Goal: Use online tool/utility: Utilize a website feature to perform a specific function

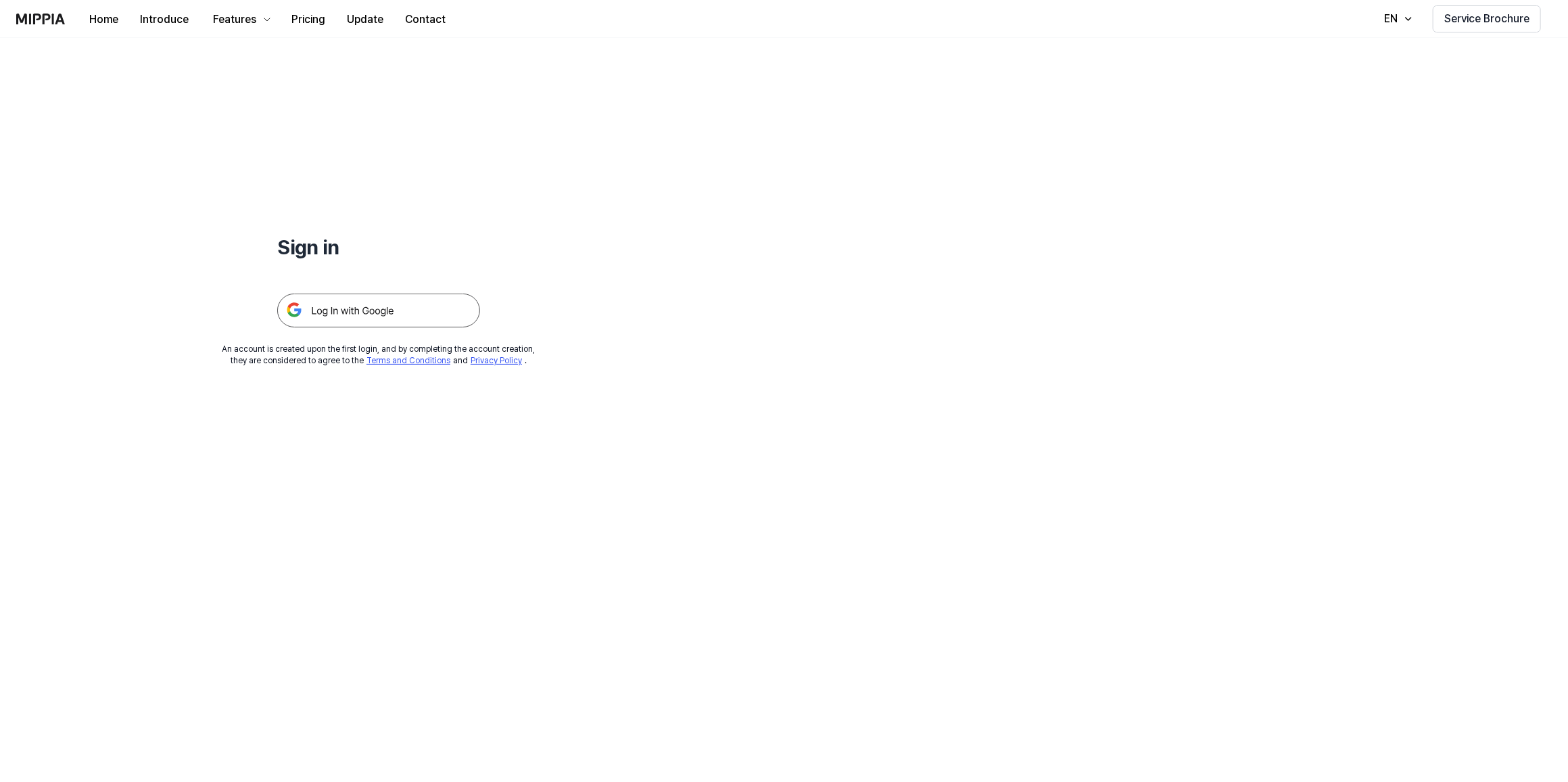
click at [410, 315] on img at bounding box center [378, 310] width 203 height 34
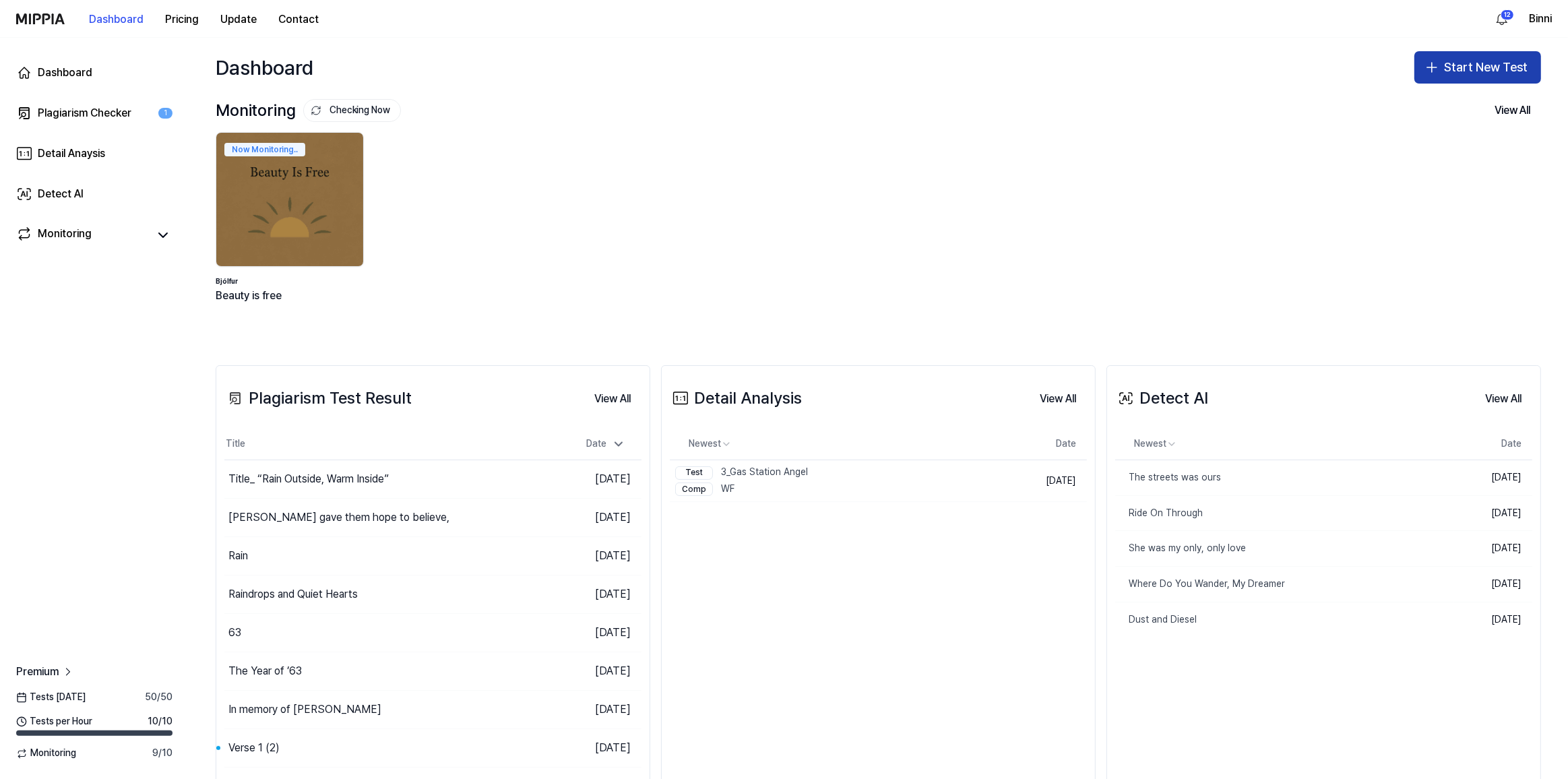
click at [1471, 68] on button "Start New Test" at bounding box center [1478, 67] width 127 height 32
click at [1462, 104] on div "Plagiarism test" at bounding box center [1441, 105] width 62 height 14
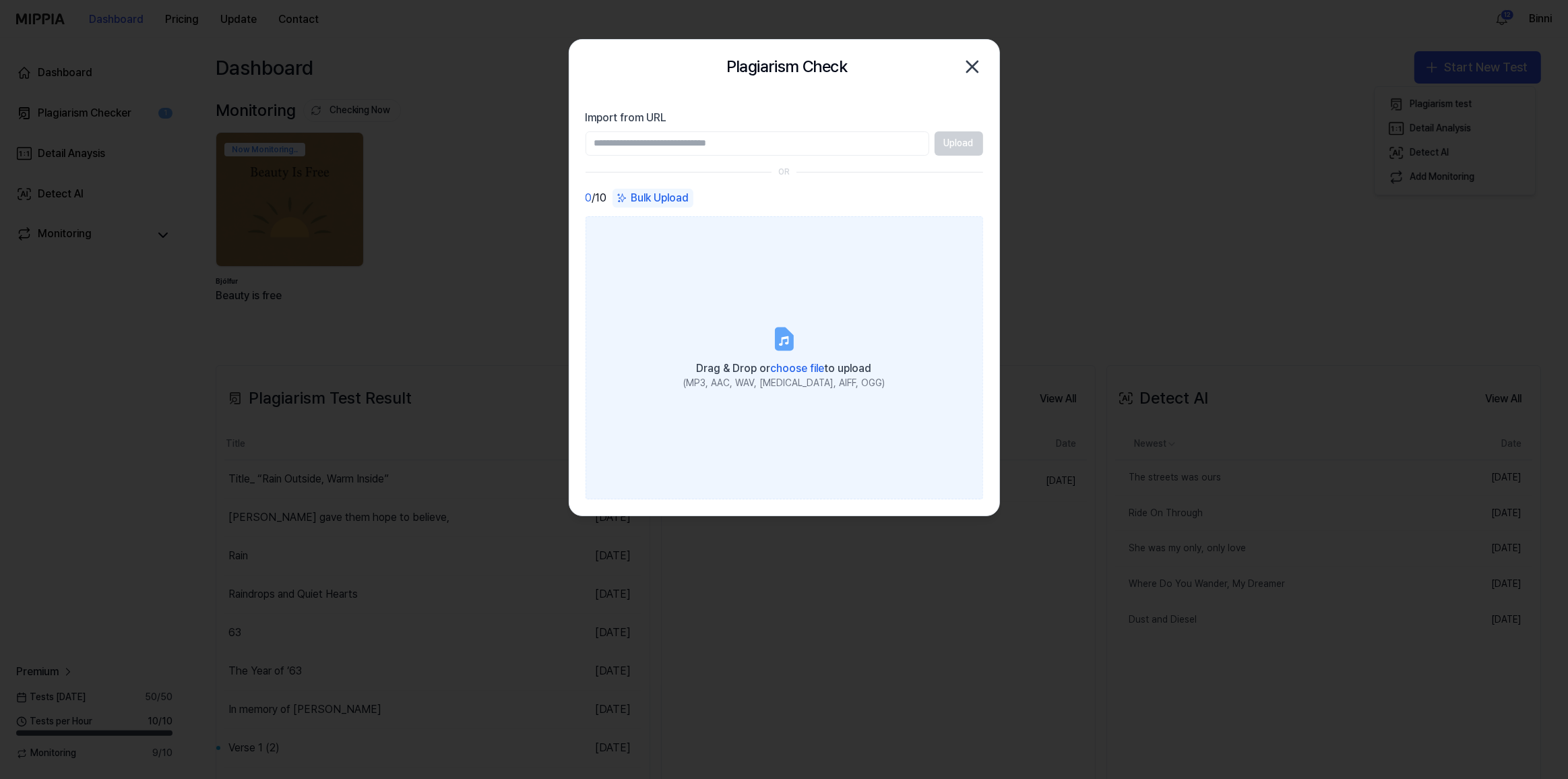
click at [795, 339] on icon at bounding box center [784, 339] width 27 height 27
click at [0, 0] on input "Drag & Drop or choose file to upload (MP3, AAC, WAV, [MEDICAL_DATA], AIFF, OGG)" at bounding box center [0, 0] width 0 height 0
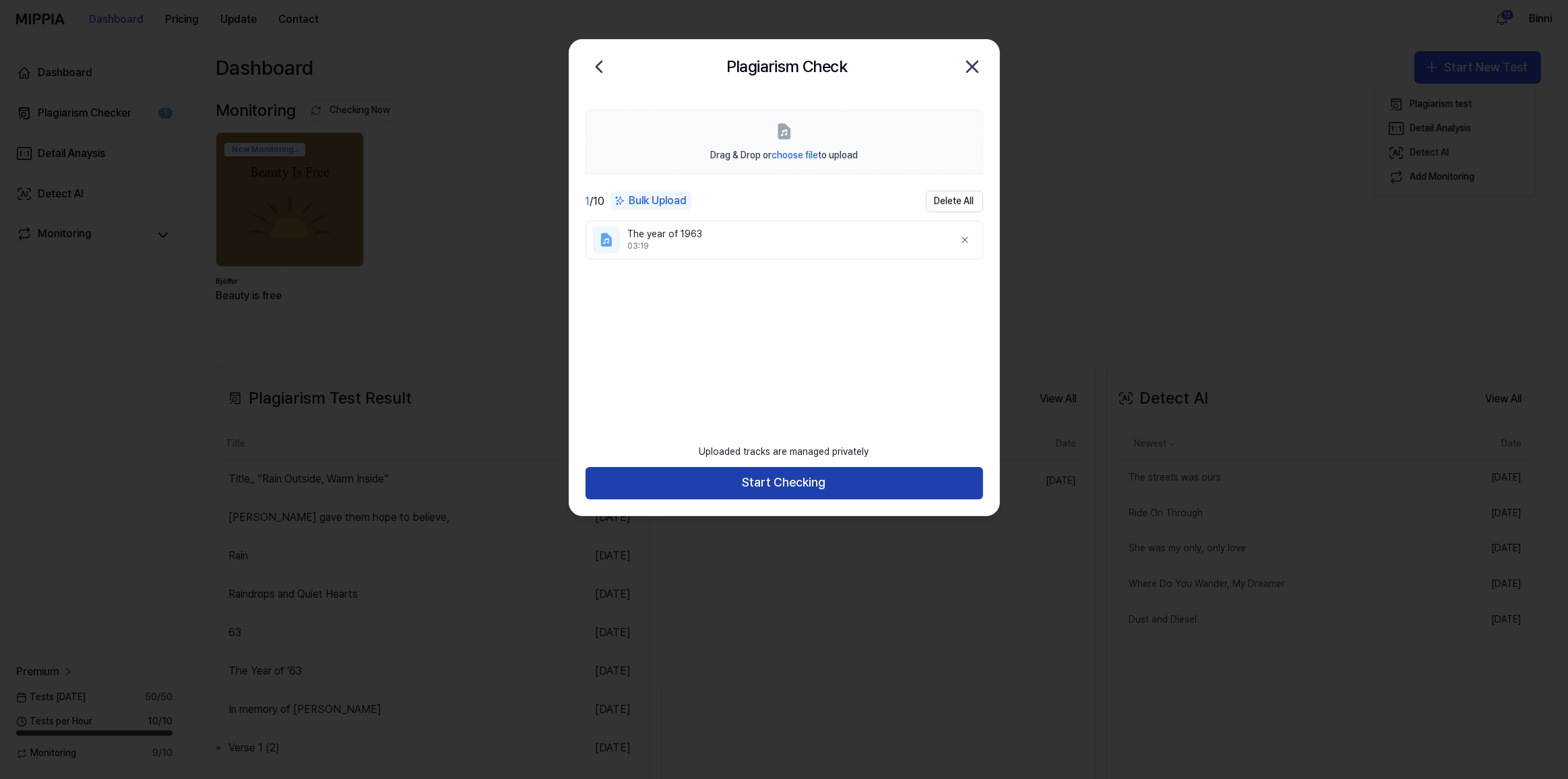
click at [780, 487] on button "Start Checking" at bounding box center [784, 483] width 397 height 32
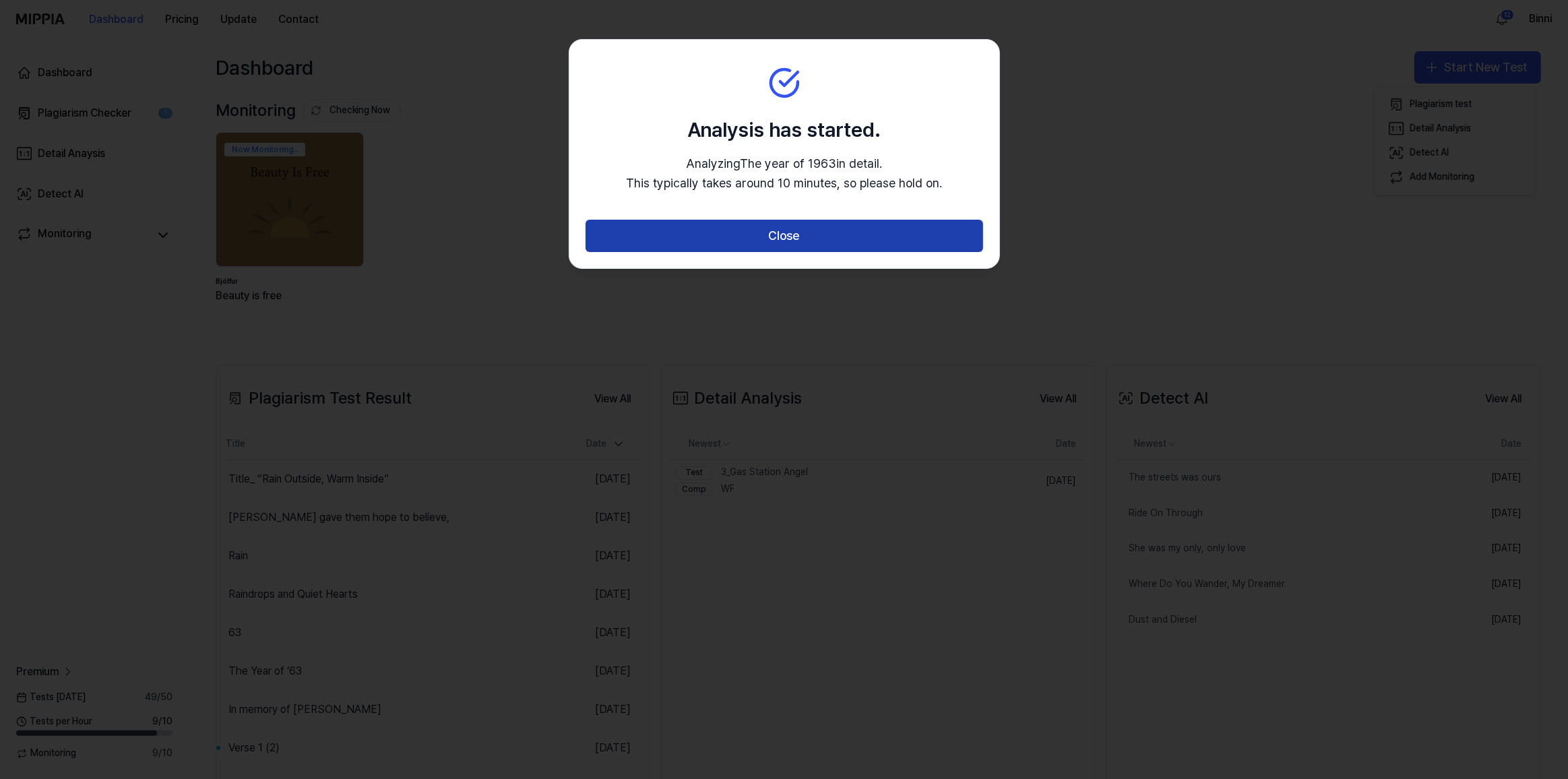
click at [813, 230] on button "Close" at bounding box center [784, 235] width 397 height 32
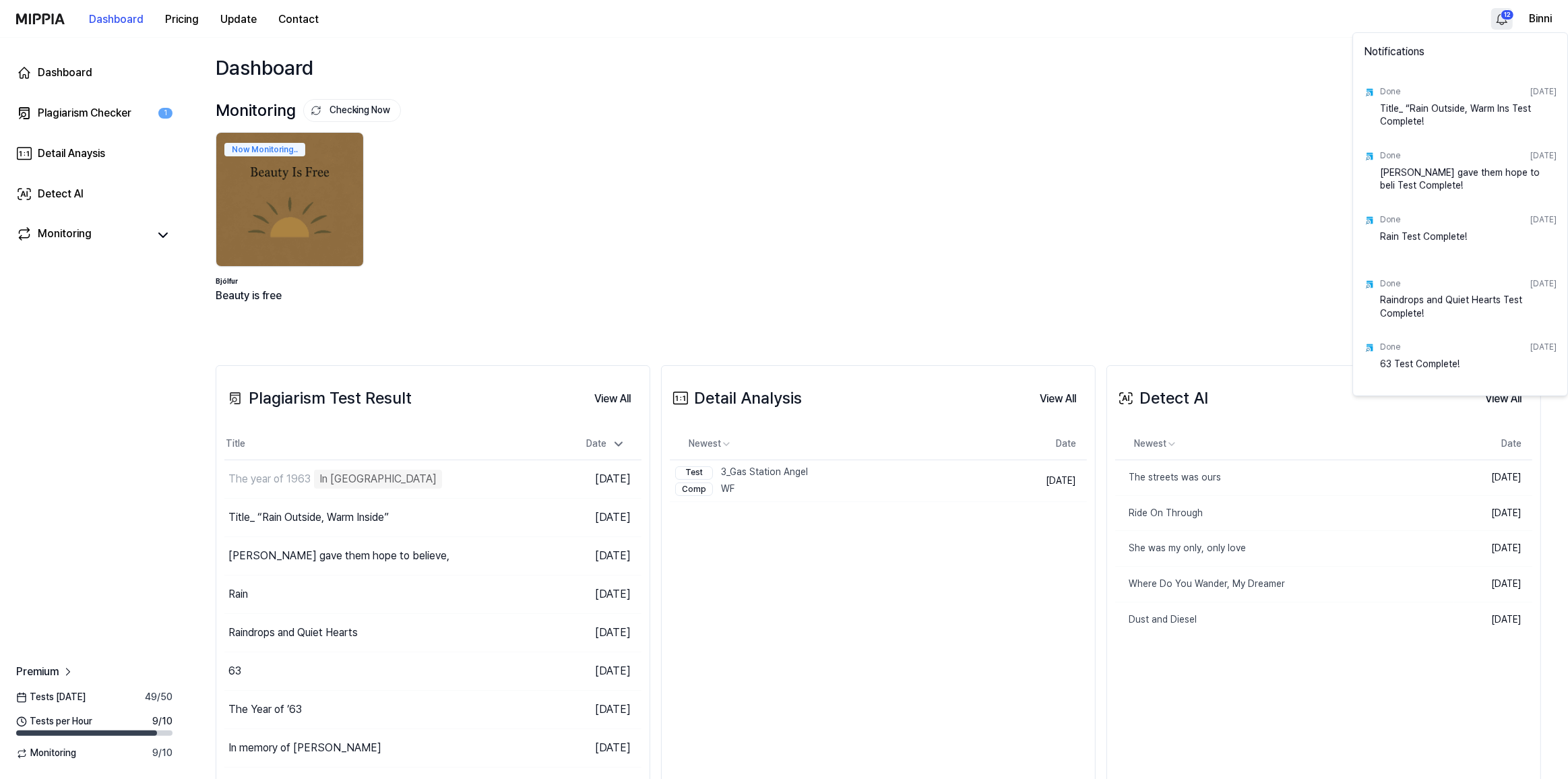
click at [1504, 14] on html "Dashboard Pricing Update Contact 12 Binni Dashboard Plagiarism Checker 1 Detail…" at bounding box center [784, 389] width 1568 height 779
click at [839, 92] on html "Dashboard Pricing Update Contact Binni Dashboard Plagiarism Checker 1 Detail An…" at bounding box center [784, 389] width 1568 height 779
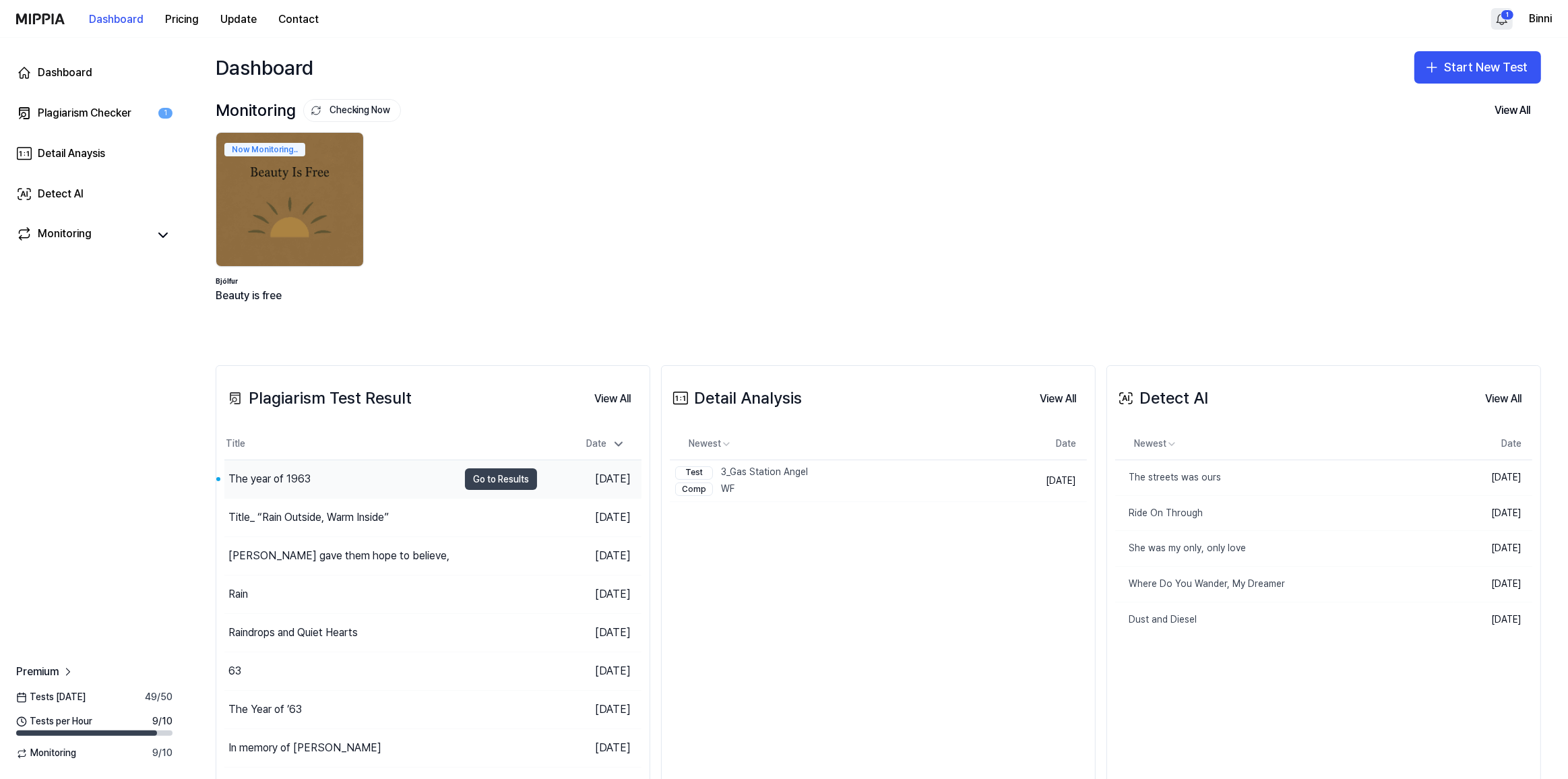
click at [497, 479] on button "Go to Results" at bounding box center [502, 479] width 72 height 22
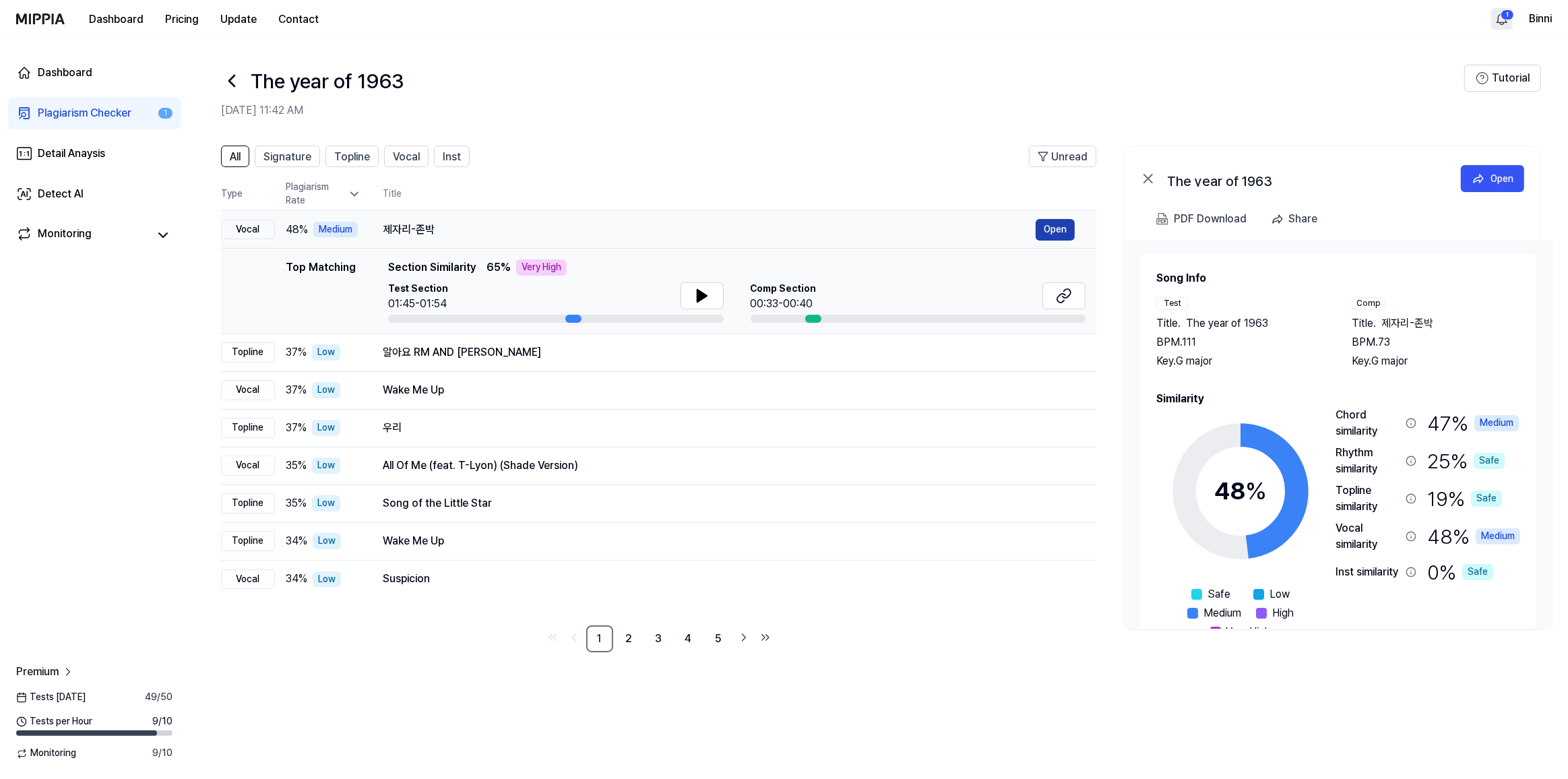
click at [1055, 223] on button "Open" at bounding box center [1055, 229] width 39 height 22
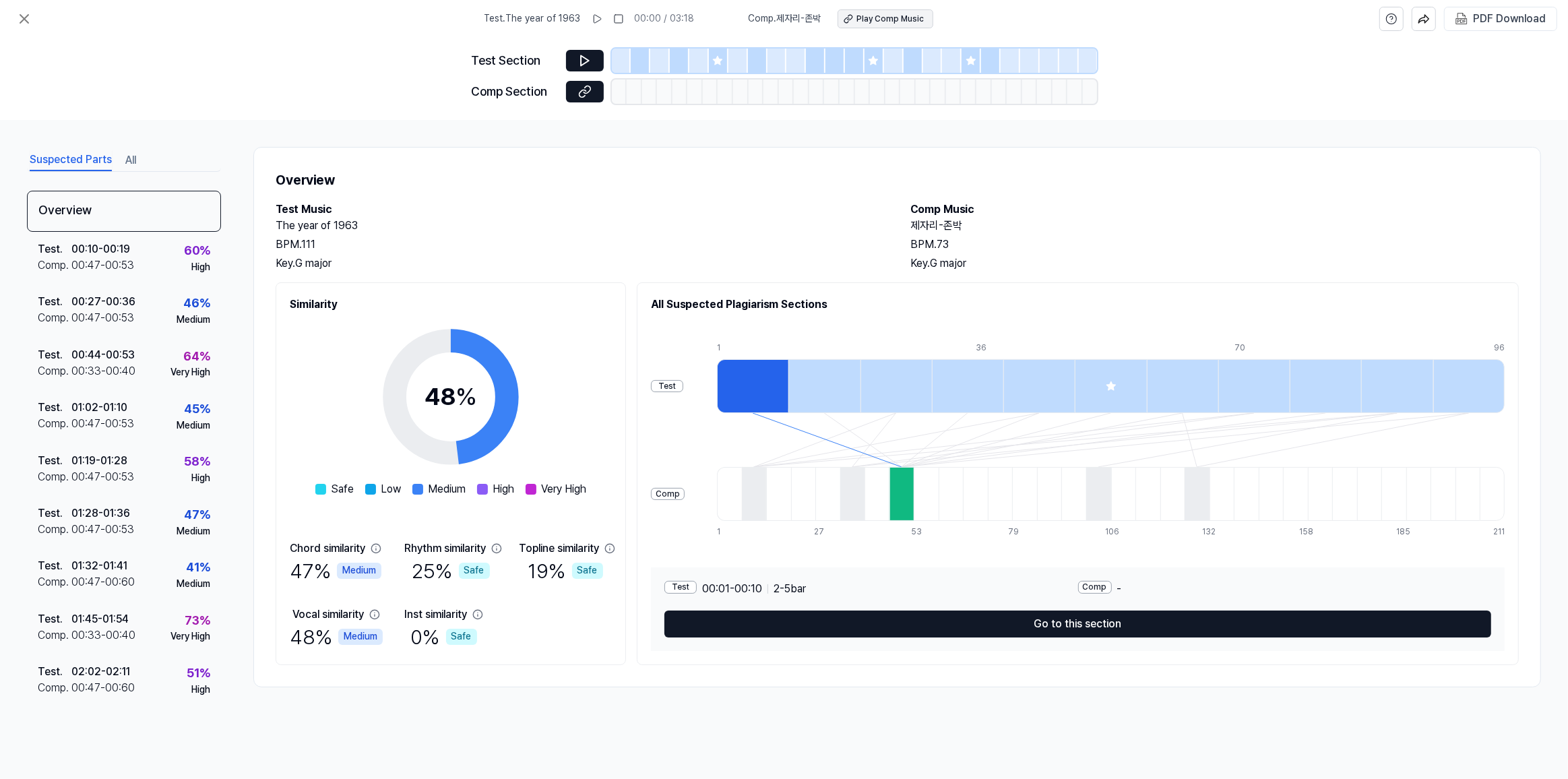
click at [900, 14] on div "Play Comp Music" at bounding box center [891, 19] width 67 height 11
click at [1468, 18] on img at bounding box center [1462, 19] width 12 height 12
click at [22, 13] on icon at bounding box center [23, 18] width 16 height 16
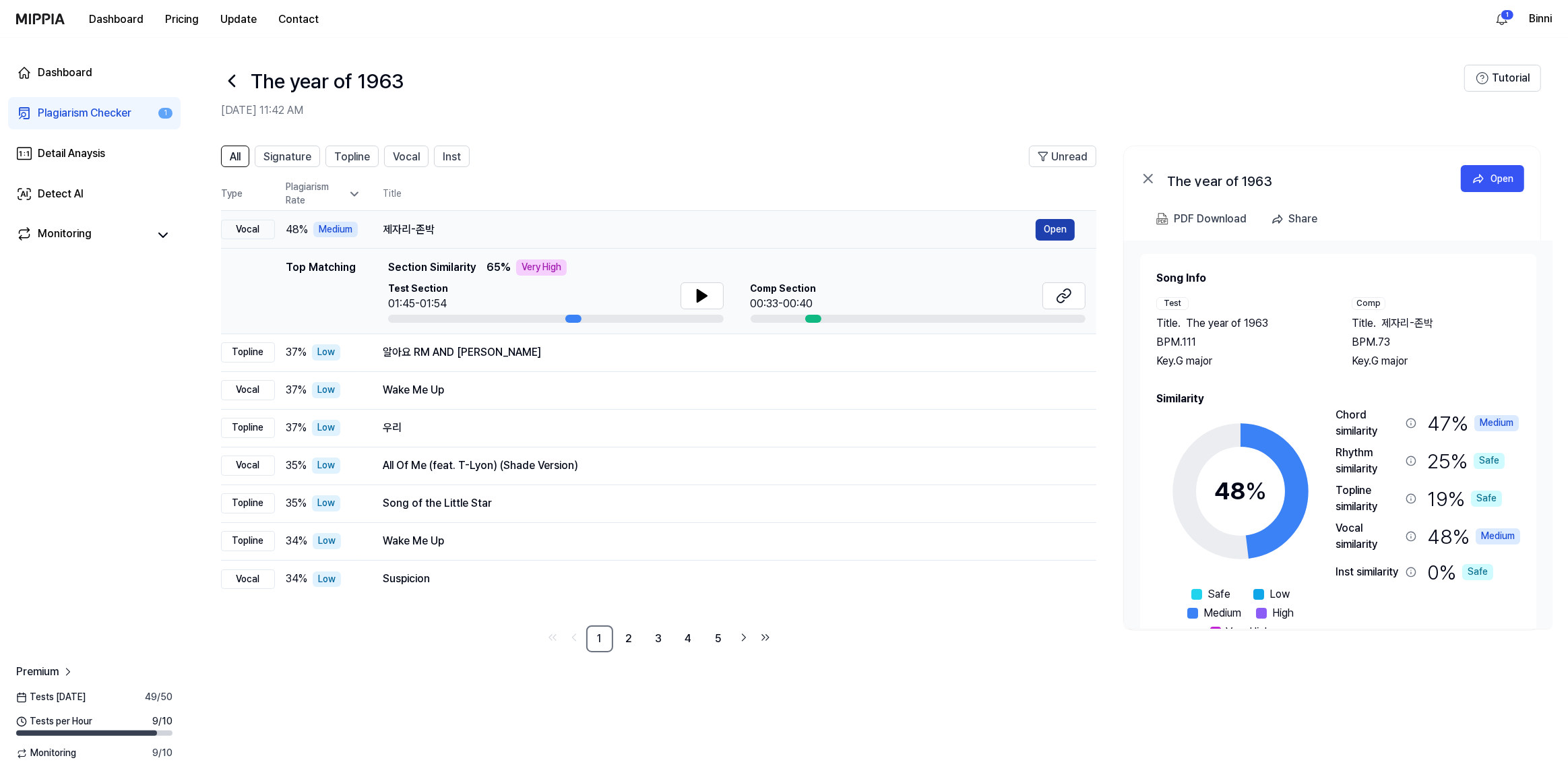
click at [1048, 228] on button "Open" at bounding box center [1055, 229] width 39 height 22
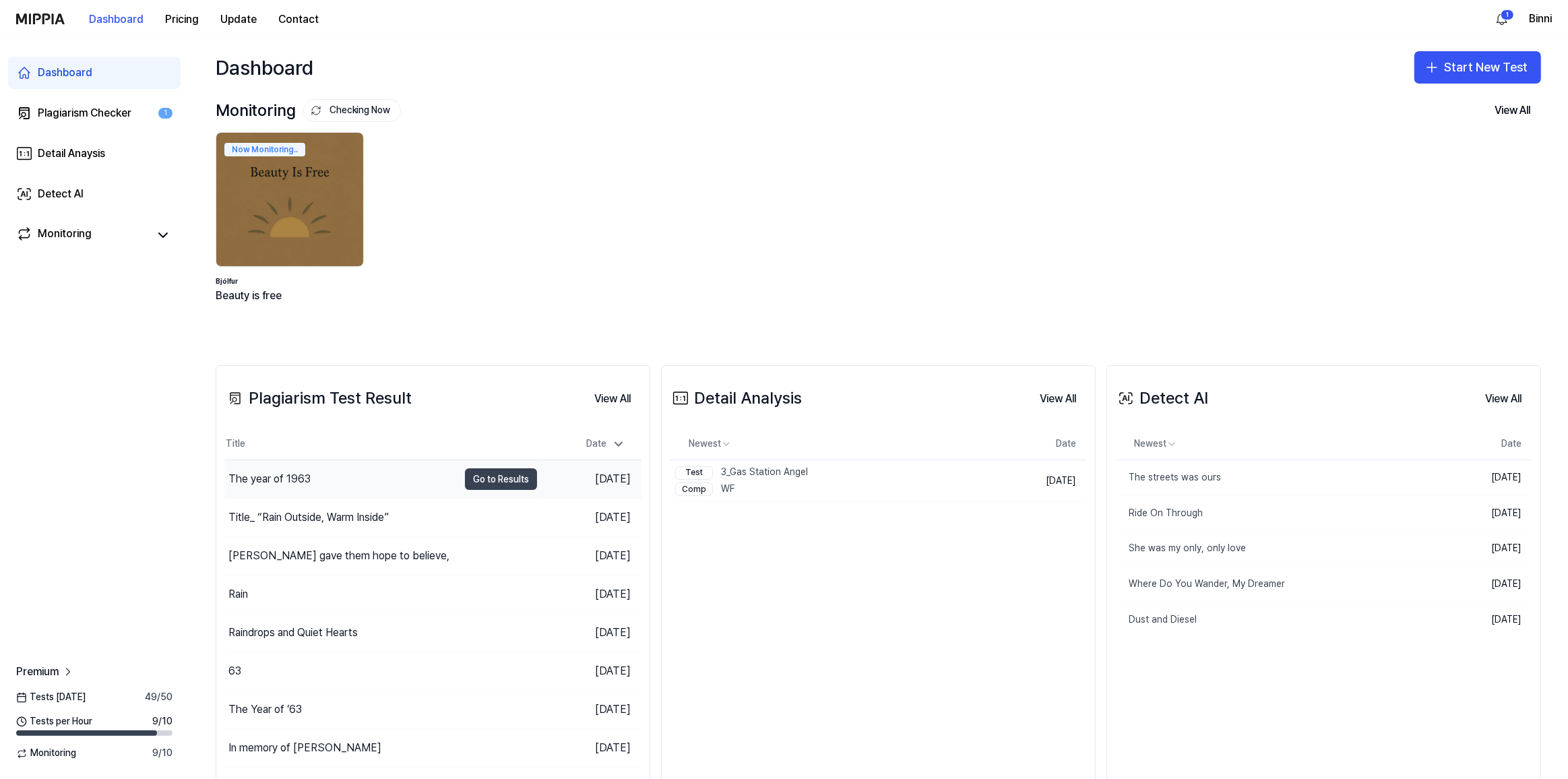
click at [470, 481] on button "Go to Results" at bounding box center [502, 479] width 72 height 22
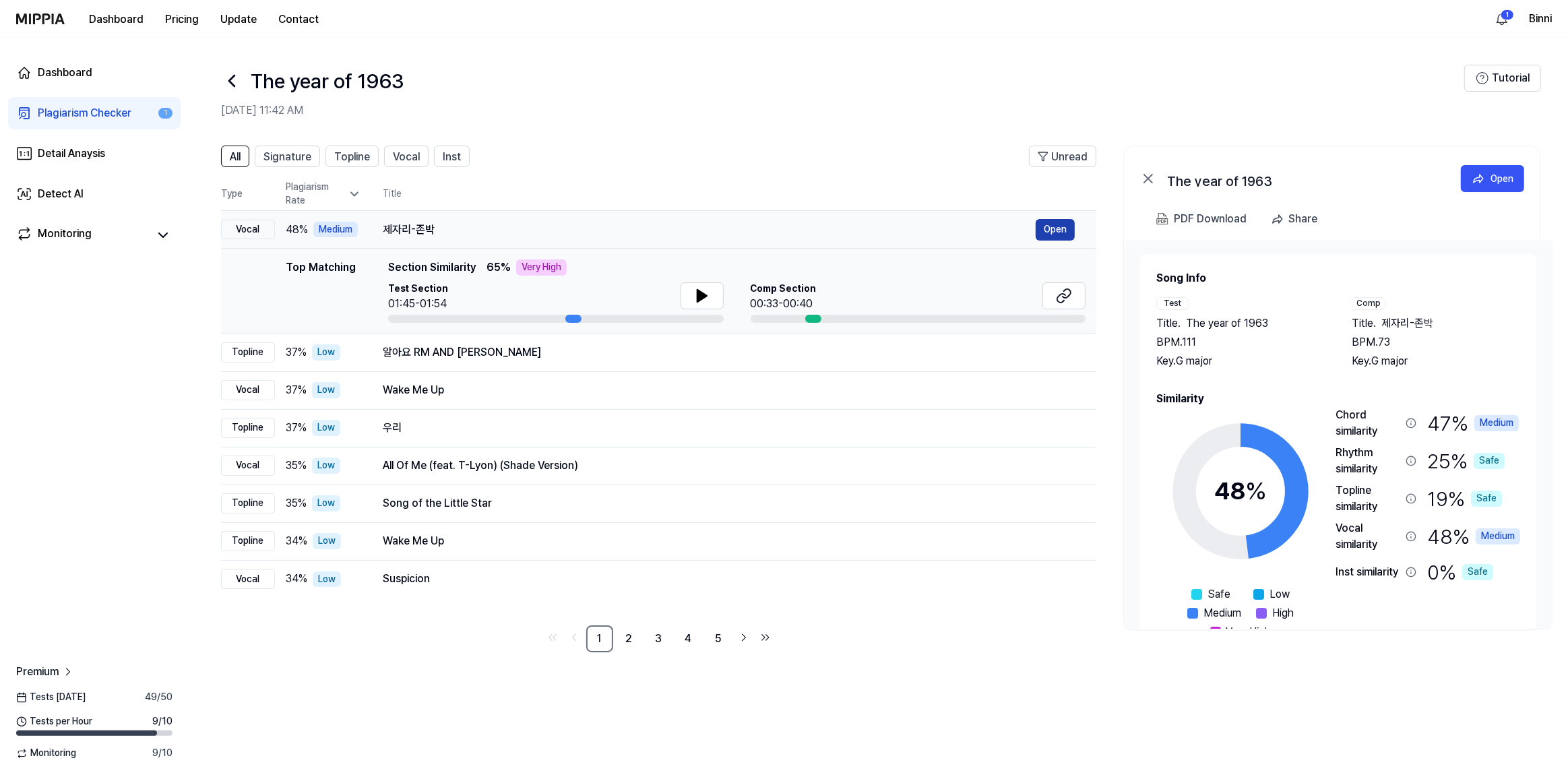
click at [1054, 227] on button "Open" at bounding box center [1055, 229] width 39 height 22
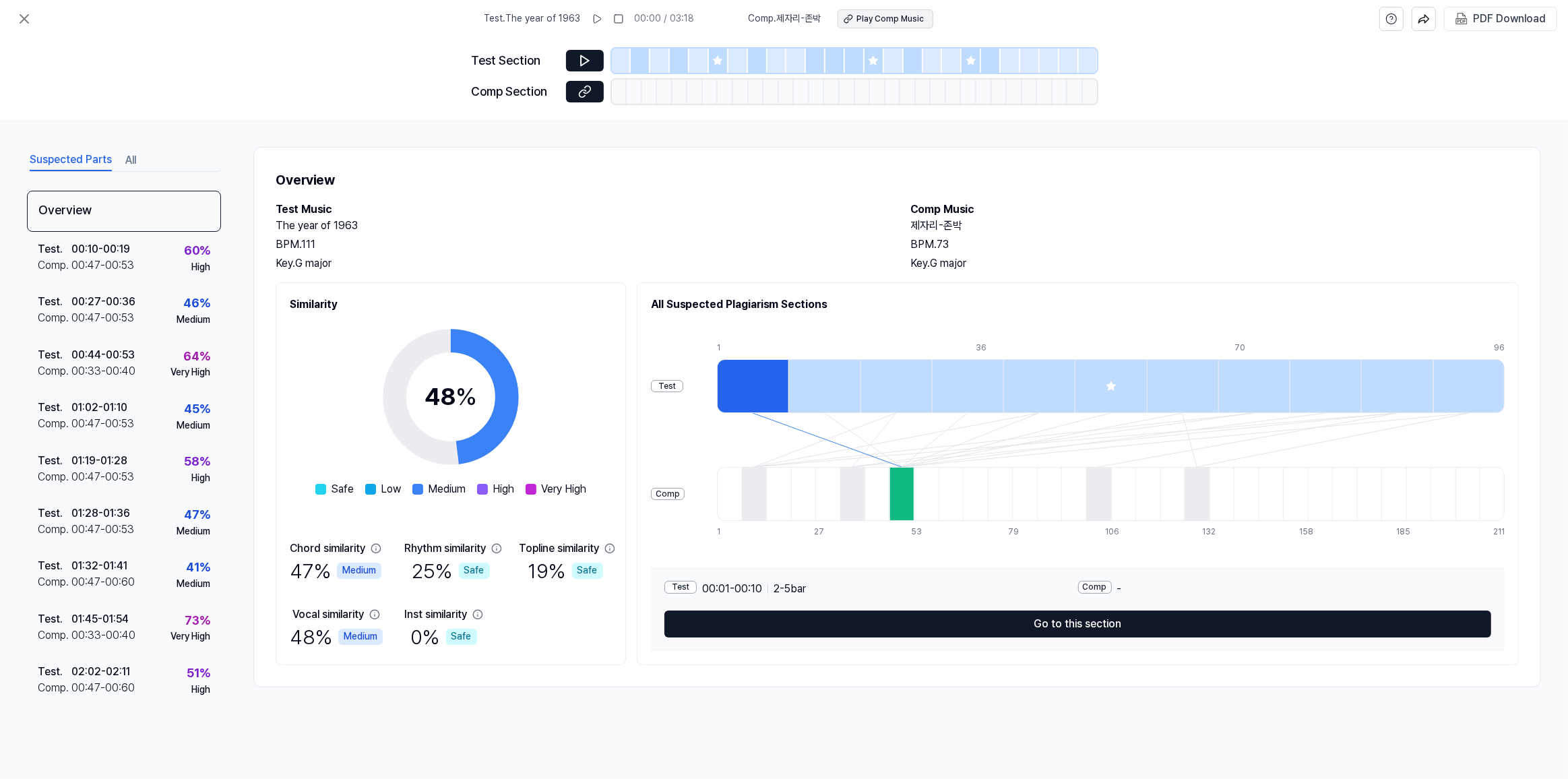
click at [877, 16] on div "Play Comp Music" at bounding box center [891, 19] width 67 height 11
click at [1495, 15] on div "PDF Download" at bounding box center [1509, 18] width 73 height 17
click at [885, 22] on div "Play Comp Music" at bounding box center [891, 19] width 67 height 11
